Goal: Book appointment/travel/reservation

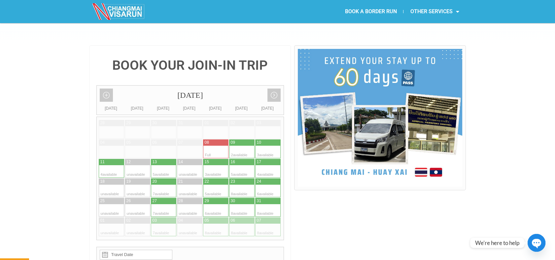
scroll to position [134, 0]
click at [239, 185] on div at bounding box center [235, 191] width 13 height 13
type input "[DATE]"
radio input "true"
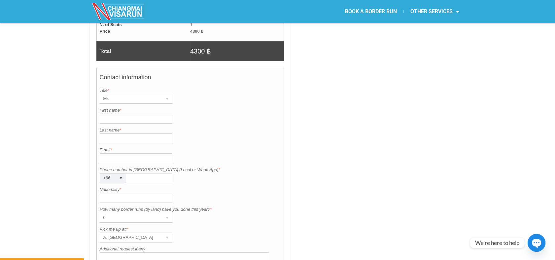
scroll to position [479, 0]
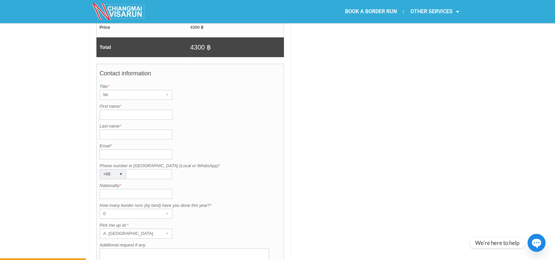
click at [161, 110] on input "First name *" at bounding box center [136, 115] width 73 height 10
type input "[PERSON_NAME]"
click at [140, 129] on input "Last name *" at bounding box center [136, 134] width 73 height 10
type input "[DEMOGRAPHIC_DATA]"
click at [127, 149] on input "Email *" at bounding box center [136, 154] width 73 height 10
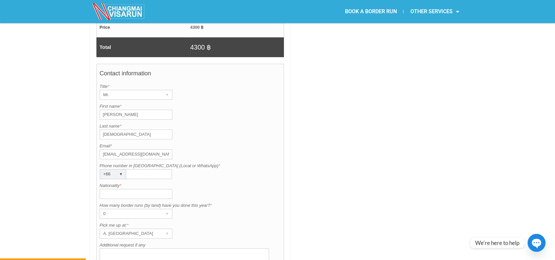
type input "[EMAIL_ADDRESS][DOMAIN_NAME]"
click at [129, 169] on input "Phone number in [GEOGRAPHIC_DATA] (Local or WhatsApp) *" at bounding box center [149, 174] width 46 height 10
type input "0630459321"
click at [80, 160] on div "BOOK YOUR JOIN-IN TRIP [DATE] Add month view Remove month view Next month Previ…" at bounding box center [277, 45] width 555 height 688
click at [133, 189] on input "Nationality *" at bounding box center [136, 194] width 73 height 10
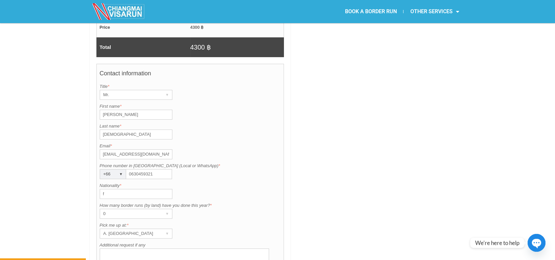
type input "French"
click at [119, 209] on div "0" at bounding box center [129, 213] width 59 height 9
click at [105, 222] on li "0" at bounding box center [133, 227] width 66 height 10
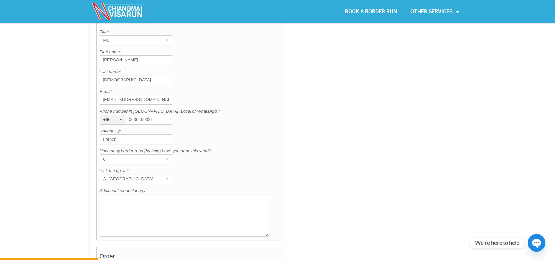
scroll to position [548, 0]
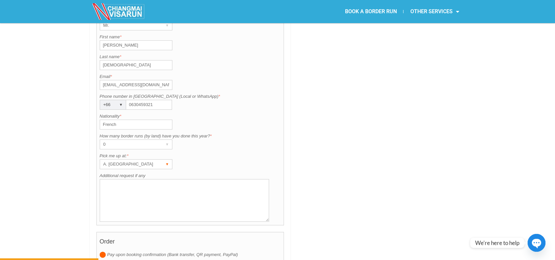
click at [151, 160] on div "A. [GEOGRAPHIC_DATA]" at bounding box center [129, 164] width 59 height 9
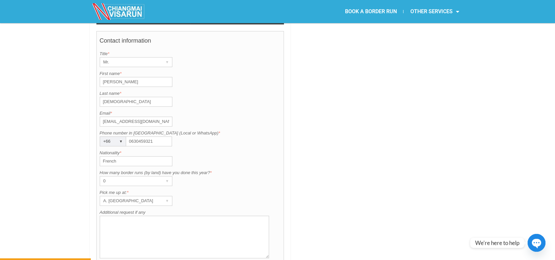
scroll to position [517, 0]
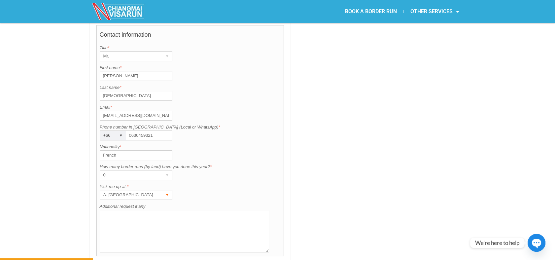
click at [156, 190] on div "A. [GEOGRAPHIC_DATA]" at bounding box center [129, 194] width 59 height 9
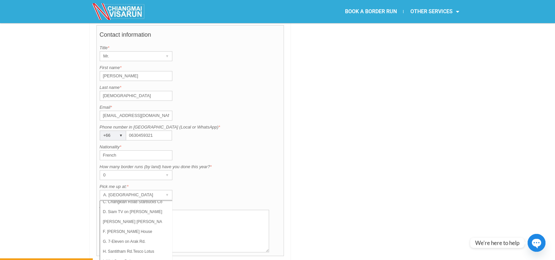
scroll to position [31, 0]
click at [75, 193] on div "BOOK YOUR JOIN-IN TRIP [DATE] Add month view Remove month view Next month Previ…" at bounding box center [277, 6] width 555 height 688
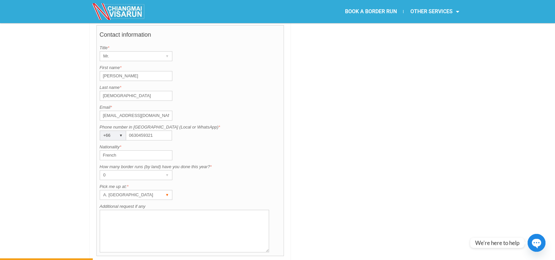
click at [161, 190] on div "A. [GEOGRAPHIC_DATA] ▾" at bounding box center [136, 195] width 73 height 10
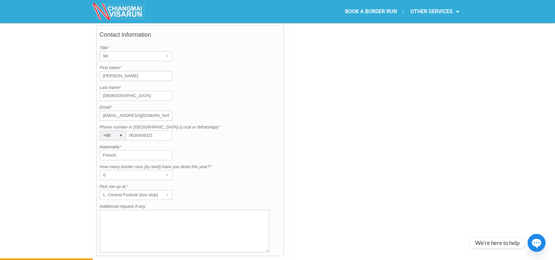
drag, startPoint x: 415, startPoint y: 98, endPoint x: 436, endPoint y: 94, distance: 21.2
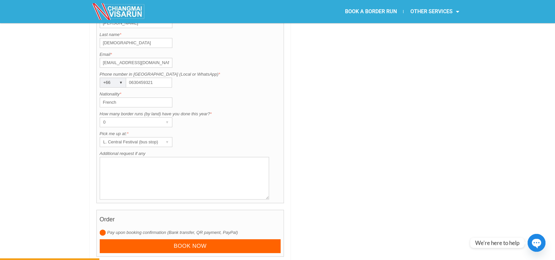
scroll to position [582, 0]
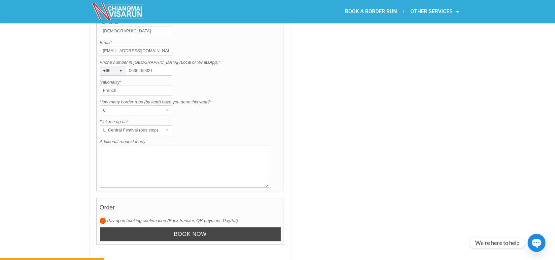
click at [226, 227] on input "Book now" at bounding box center [190, 234] width 181 height 14
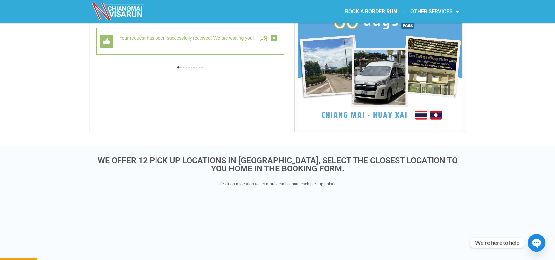
scroll to position [171, 0]
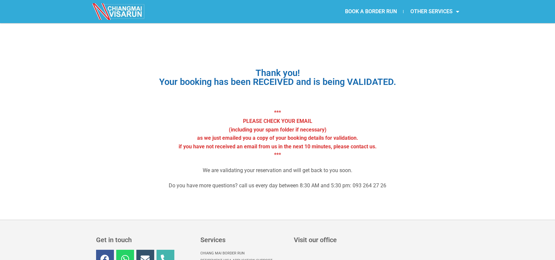
scroll to position [8, 0]
